Goal: Task Accomplishment & Management: Use online tool/utility

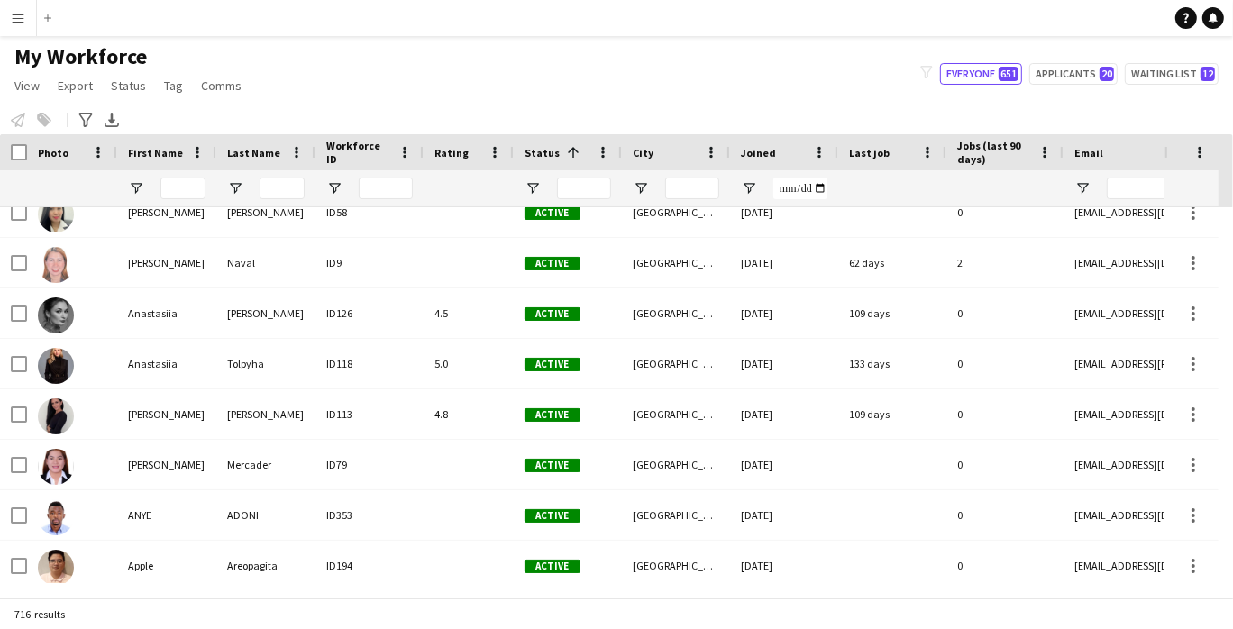
scroll to position [2392, 0]
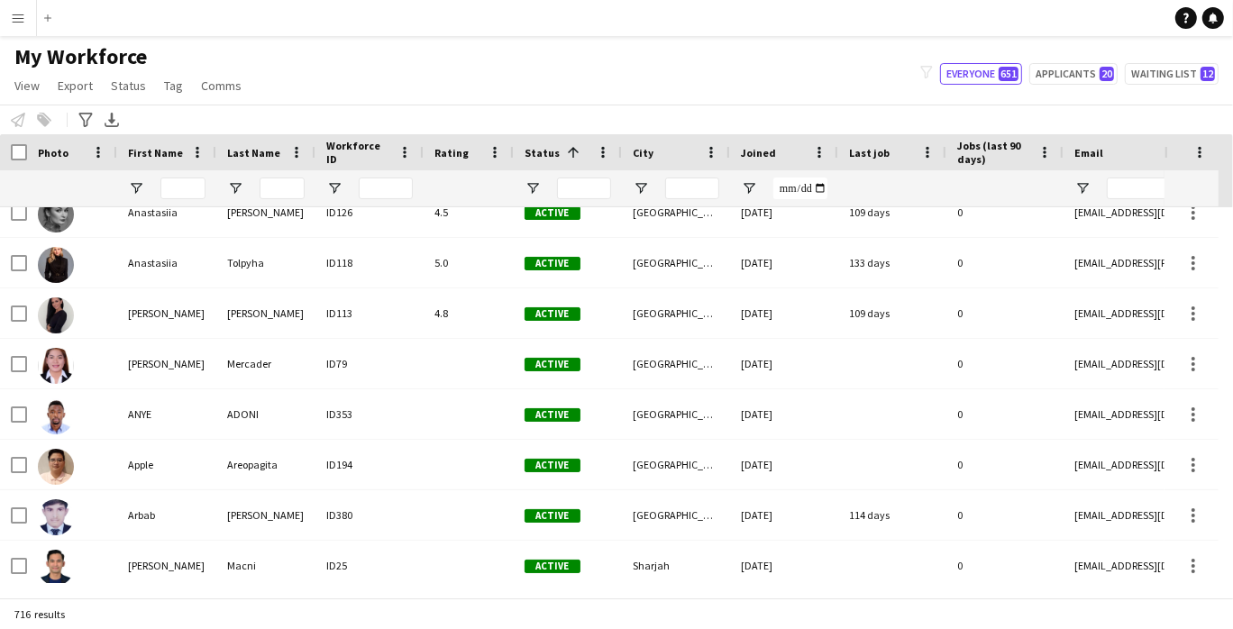
drag, startPoint x: 313, startPoint y: 78, endPoint x: 321, endPoint y: 96, distance: 20.6
click at [313, 78] on div "My Workforce View Views Default view New view Update view Delete view Edit name…" at bounding box center [616, 73] width 1233 height 61
click at [535, 194] on span "Open Filter Menu" at bounding box center [533, 188] width 16 height 16
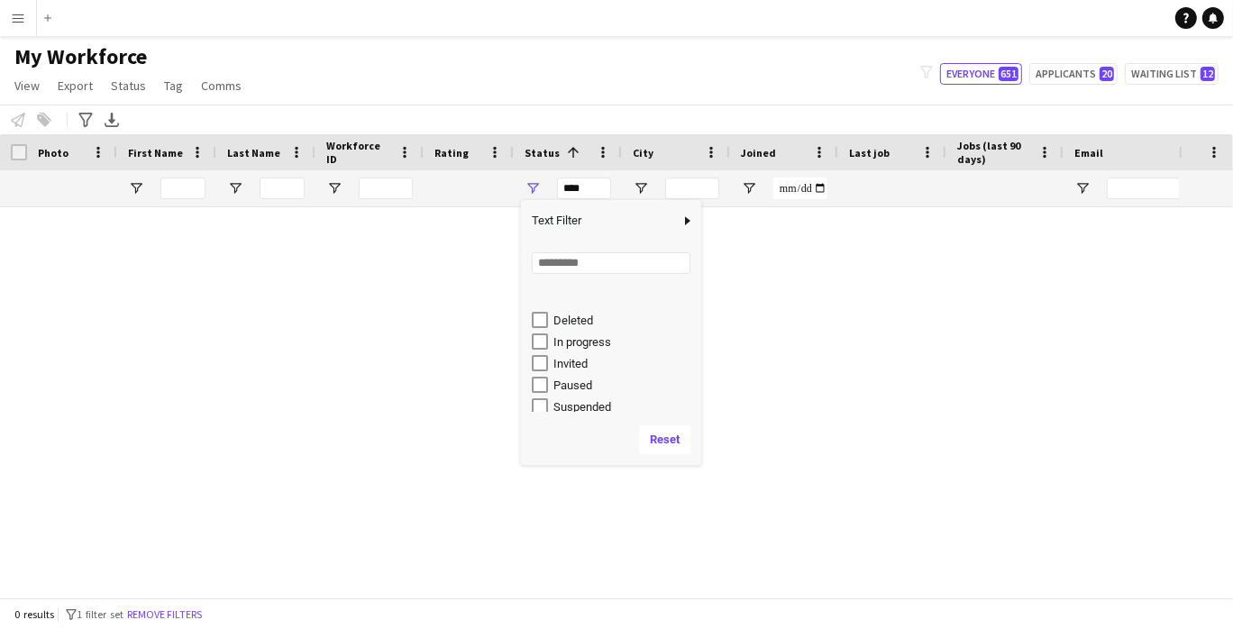
scroll to position [114, 0]
click at [572, 311] on div "In progress" at bounding box center [624, 315] width 142 height 14
type input "**********"
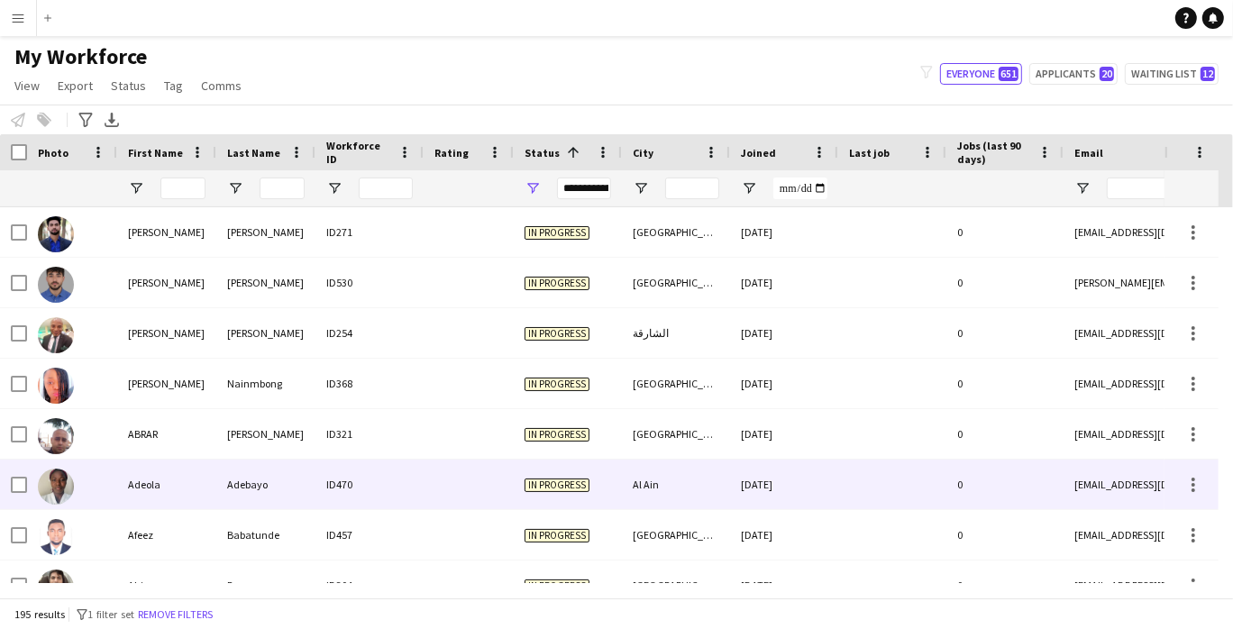
click at [211, 474] on div "Adeola" at bounding box center [166, 485] width 99 height 50
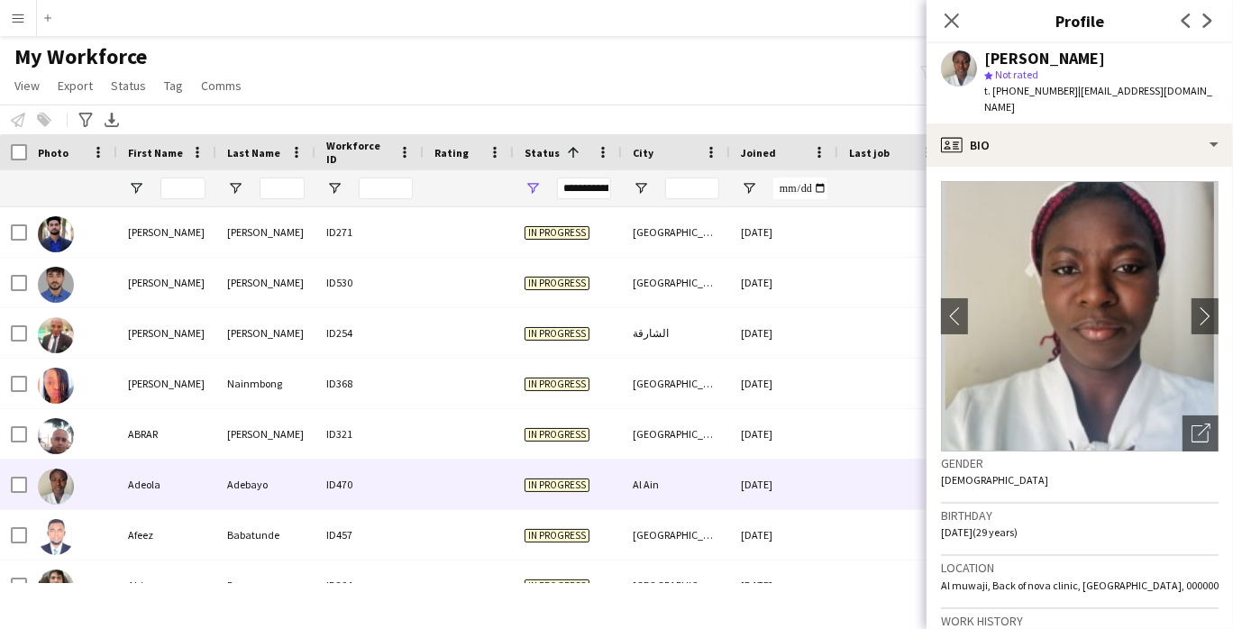
click at [459, 63] on div "My Workforce View Views Default view New view Update view Delete view Edit name…" at bounding box center [616, 73] width 1233 height 61
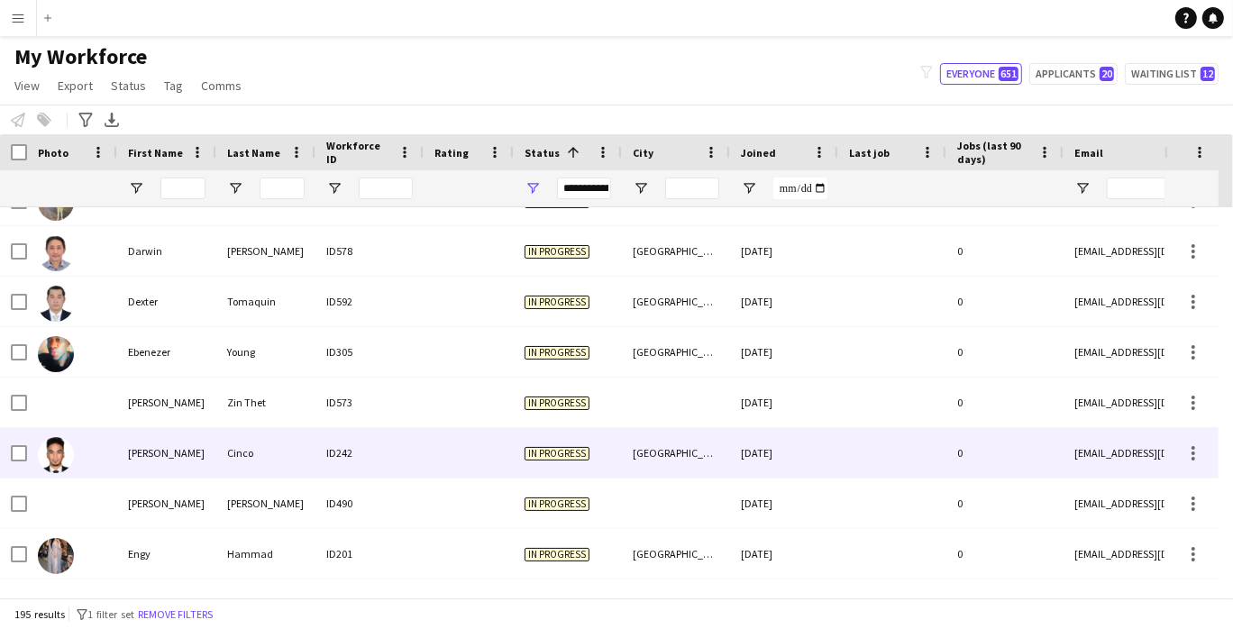
scroll to position [0, 0]
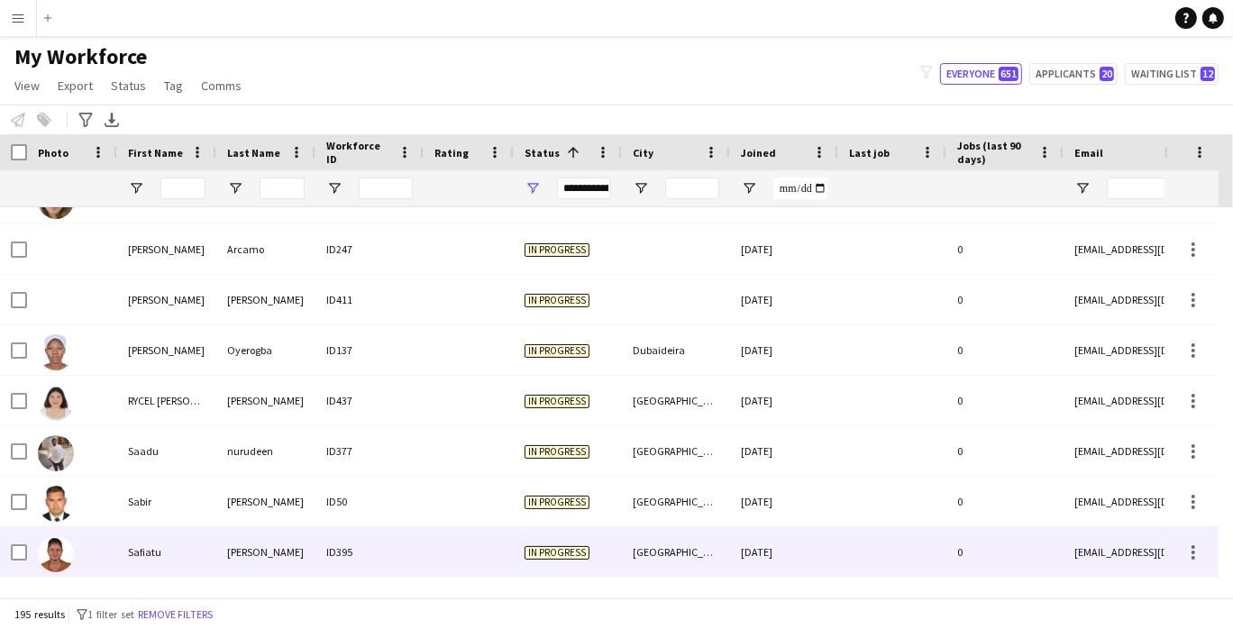
click at [239, 567] on div "[PERSON_NAME]" at bounding box center [265, 552] width 99 height 50
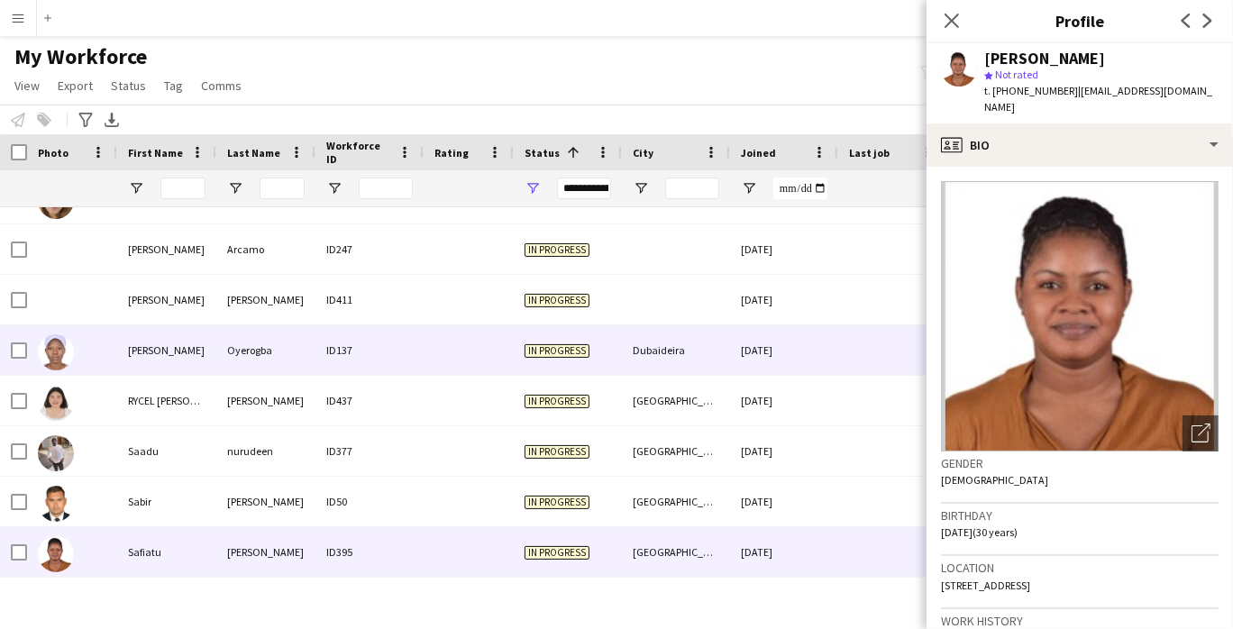
click at [78, 369] on div at bounding box center [72, 350] width 90 height 50
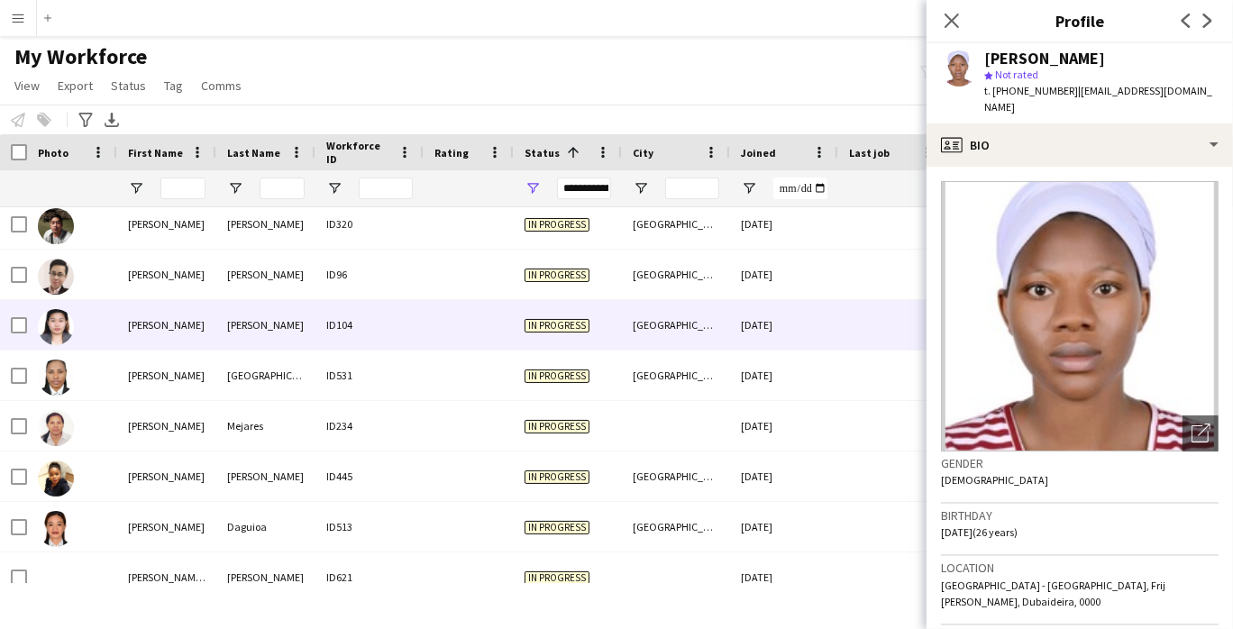
click at [89, 339] on div at bounding box center [72, 325] width 90 height 50
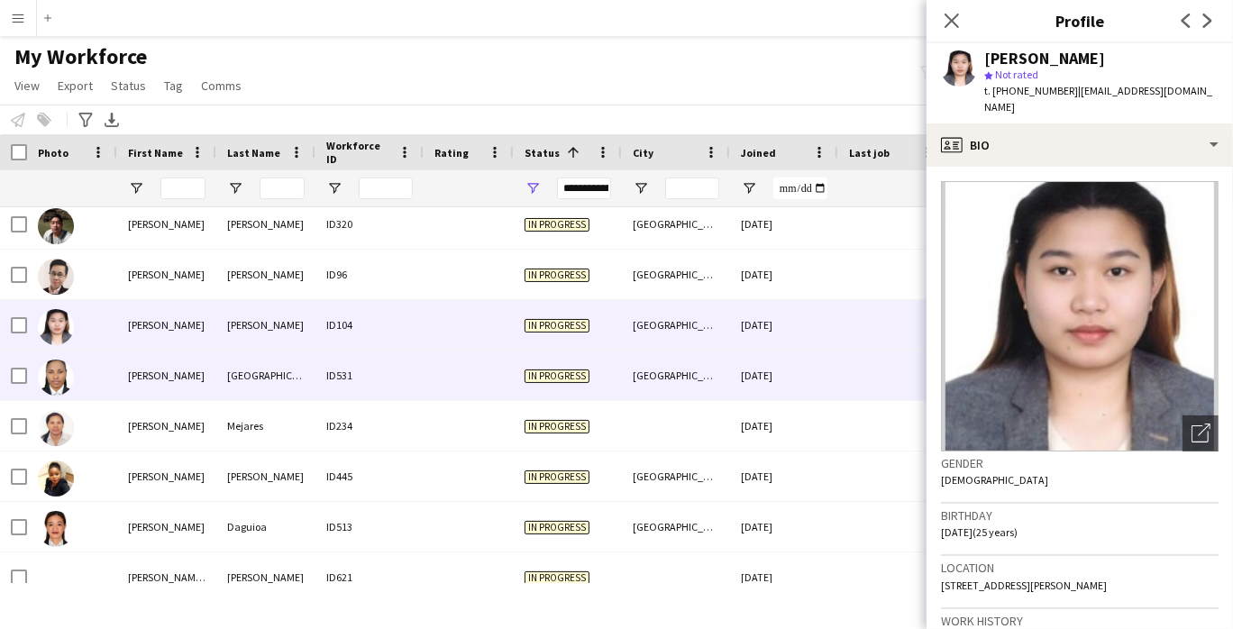
click at [91, 375] on div at bounding box center [72, 376] width 90 height 50
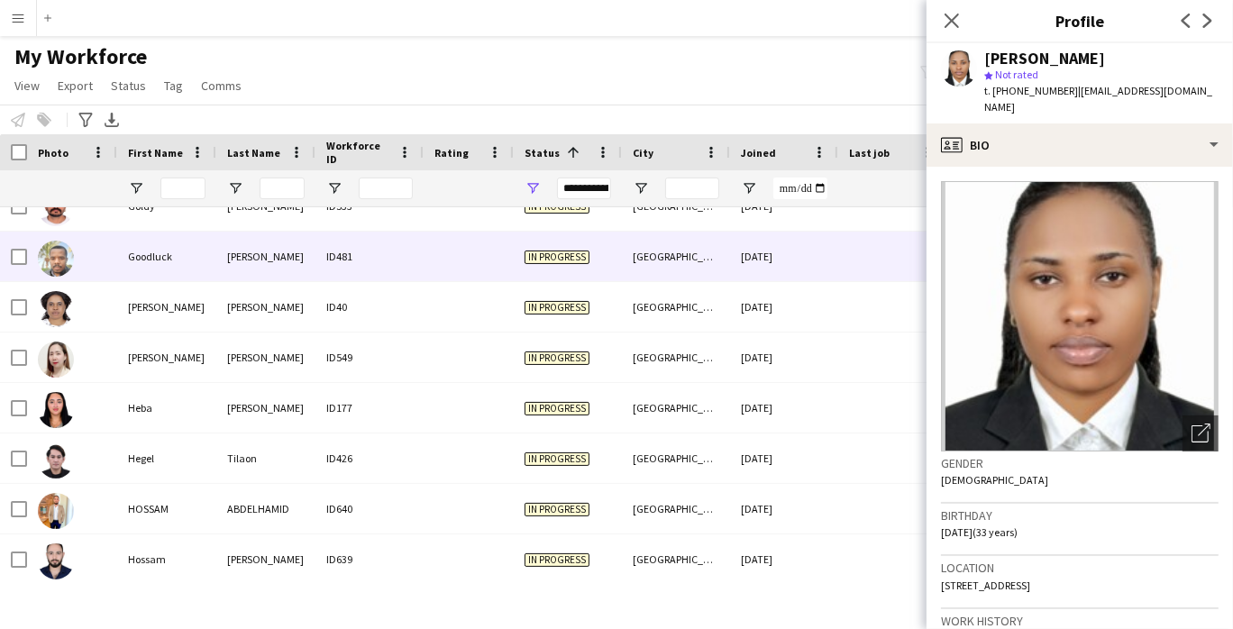
click at [215, 266] on div "Goodluck" at bounding box center [166, 257] width 99 height 50
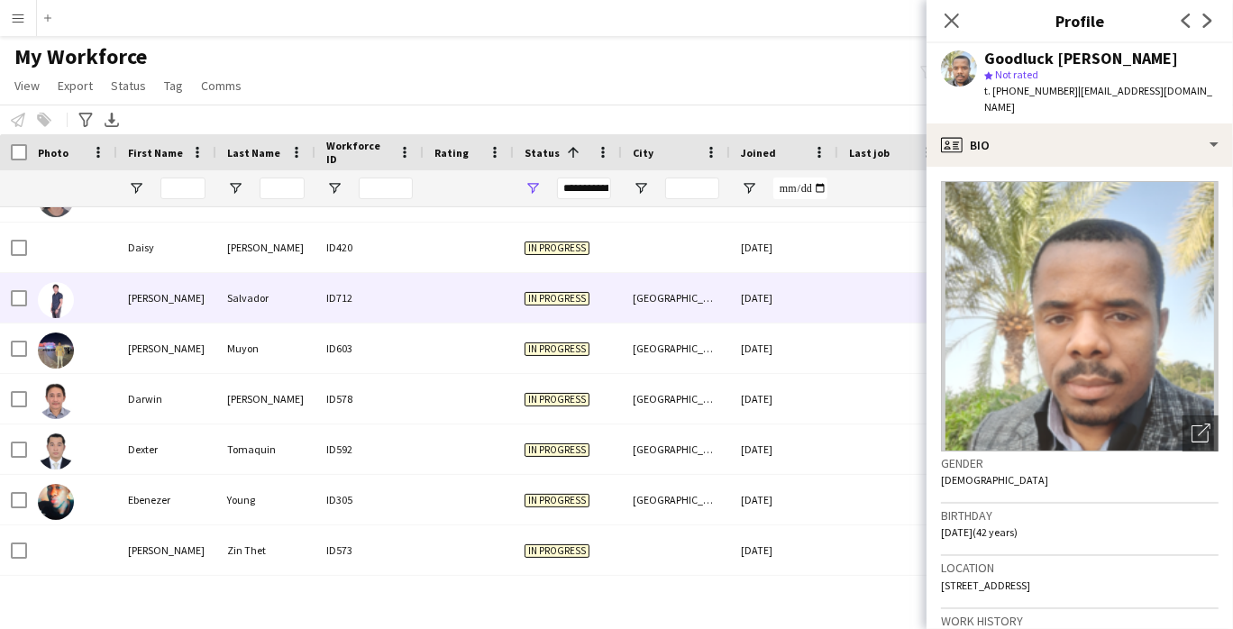
click at [206, 312] on div "[PERSON_NAME]" at bounding box center [166, 298] width 99 height 50
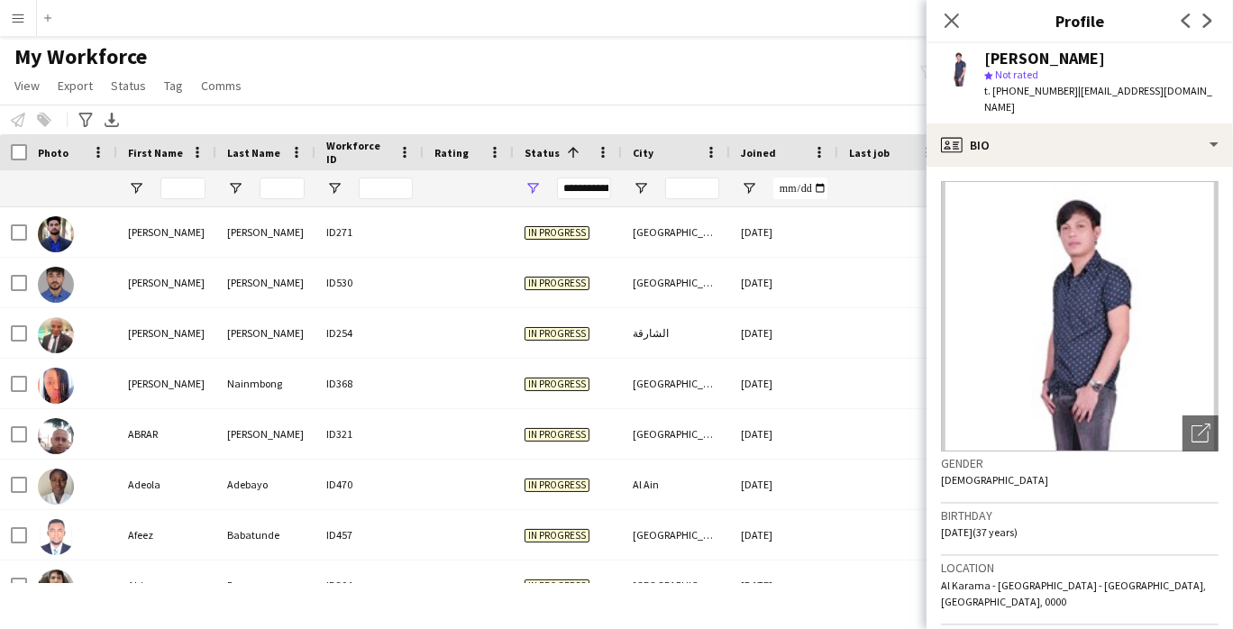
click at [626, 32] on app-navbar "Menu Boards Boards Boards All jobs Status Workforce Workforce My Workforce Recr…" at bounding box center [616, 18] width 1233 height 36
